Goal: Transaction & Acquisition: Subscribe to service/newsletter

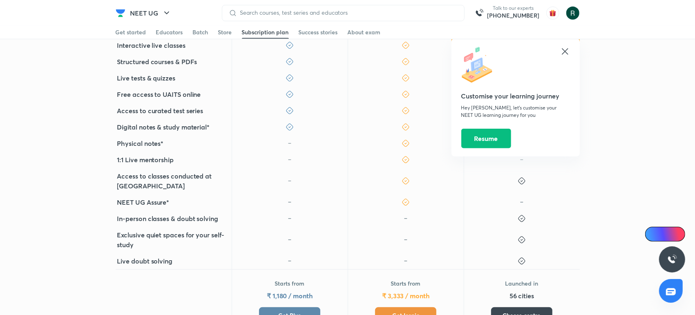
scroll to position [270, 0]
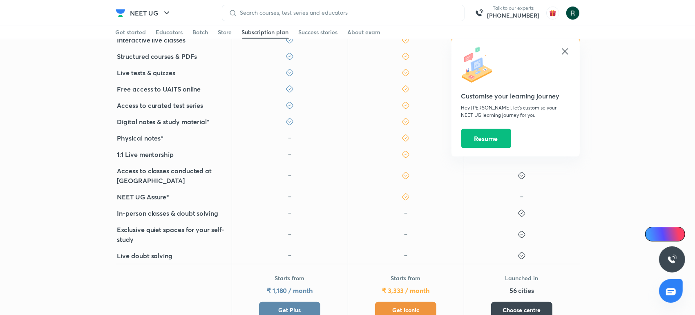
click at [292, 306] on span "Get Plus" at bounding box center [290, 310] width 22 height 8
